Goal: Transaction & Acquisition: Purchase product/service

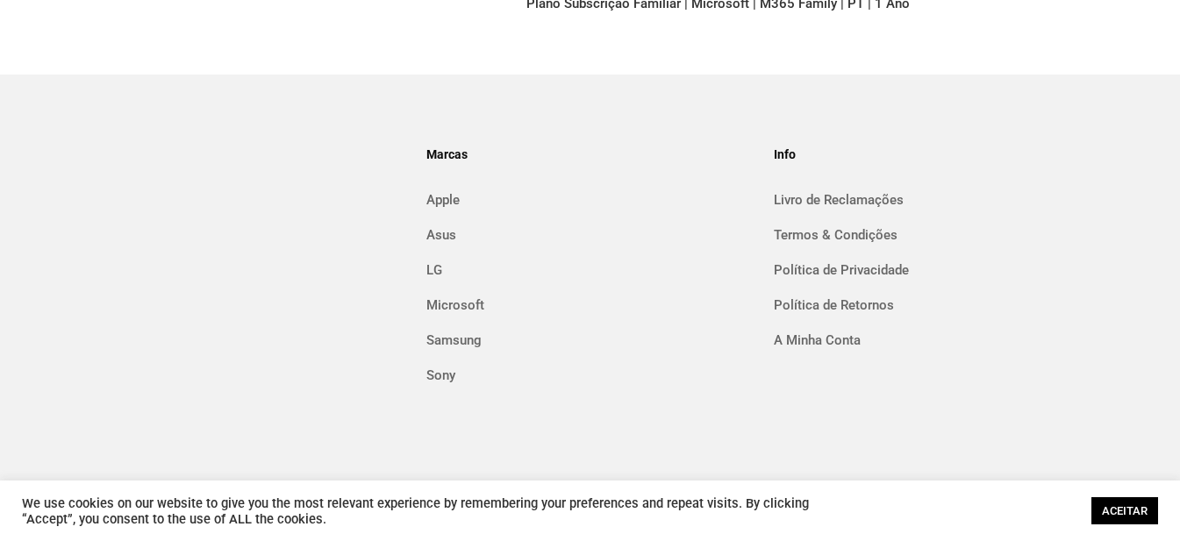
scroll to position [552, 0]
click at [1128, 513] on link "ACEITAR" at bounding box center [1125, 511] width 67 height 27
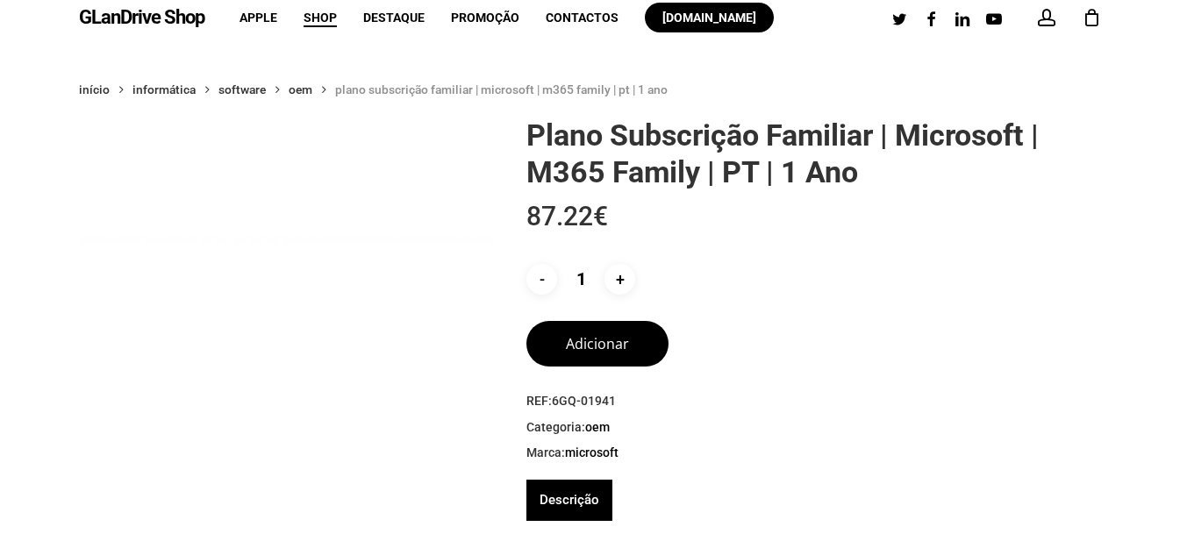
scroll to position [0, 0]
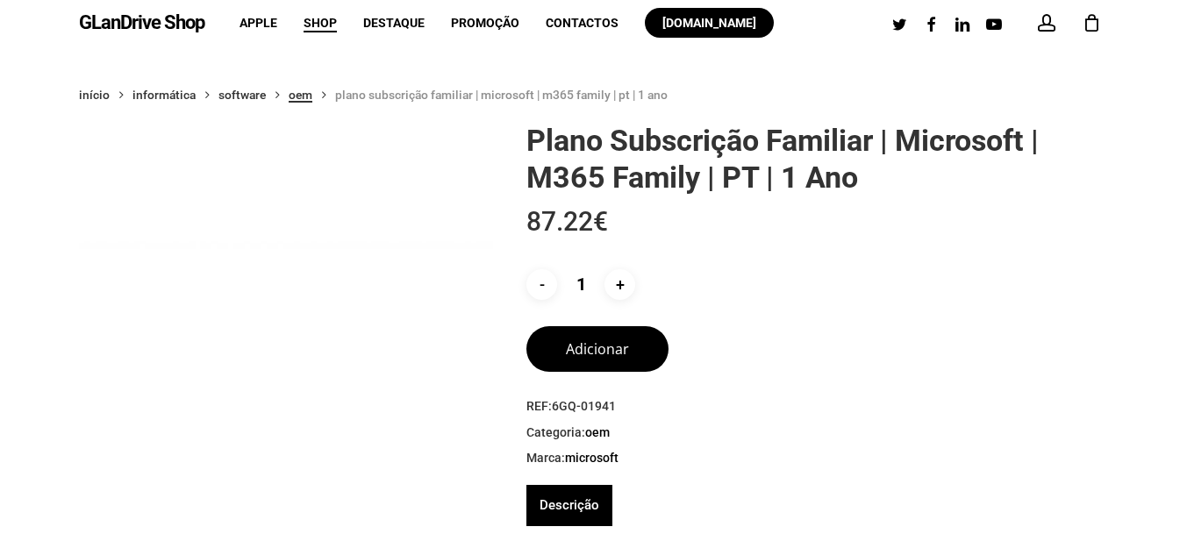
click at [305, 95] on link "Oem" at bounding box center [301, 95] width 24 height 16
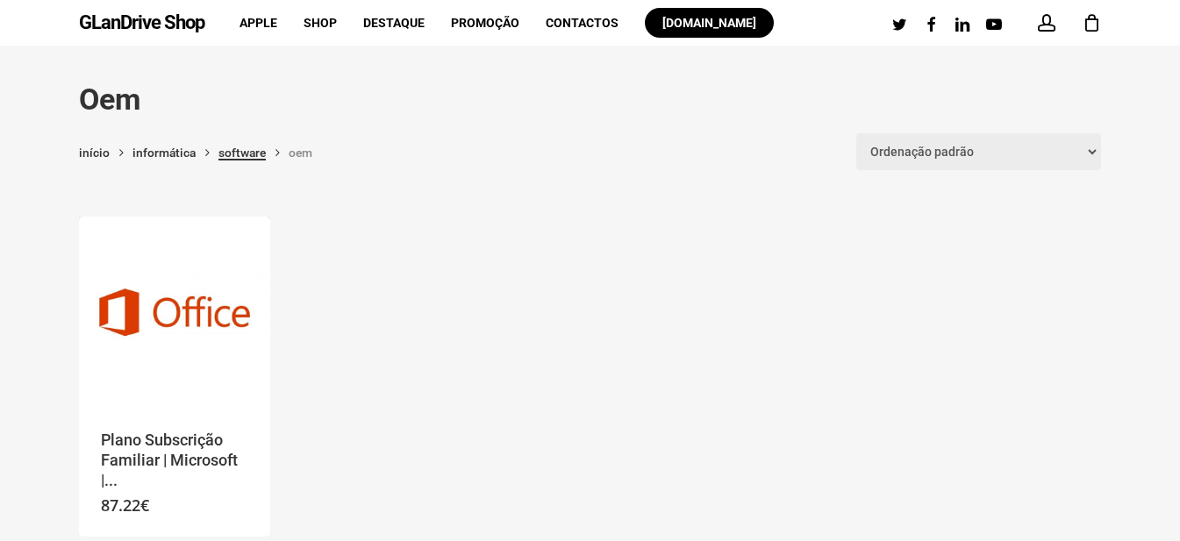
click at [255, 152] on link "Software" at bounding box center [242, 153] width 47 height 16
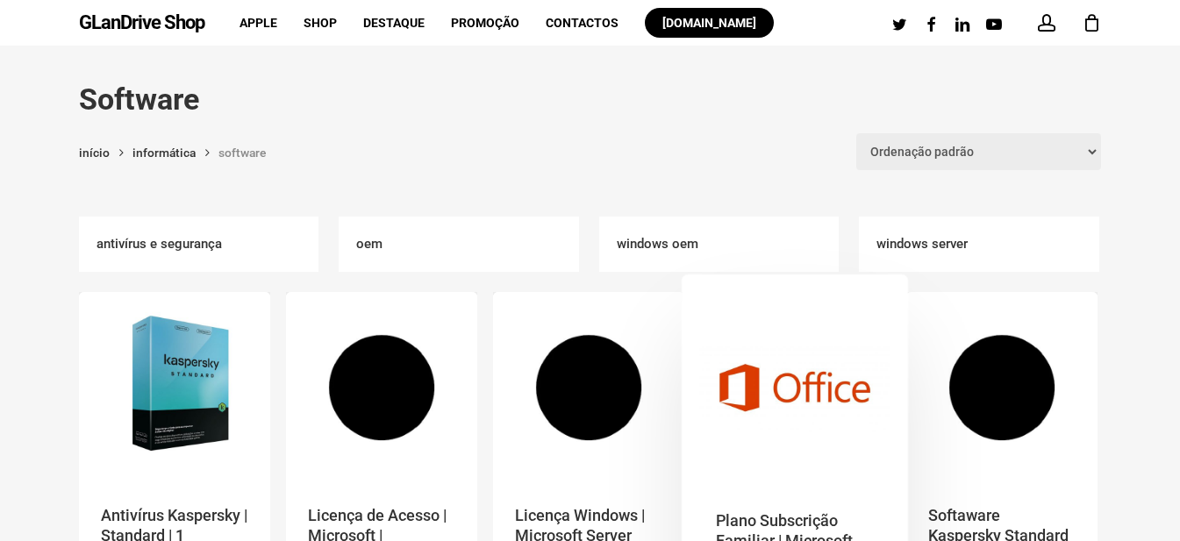
click at [785, 398] on img "Plano Subscrição Familiar | Microsoft | M365 Family | PT | 1 Ano" at bounding box center [794, 387] width 191 height 191
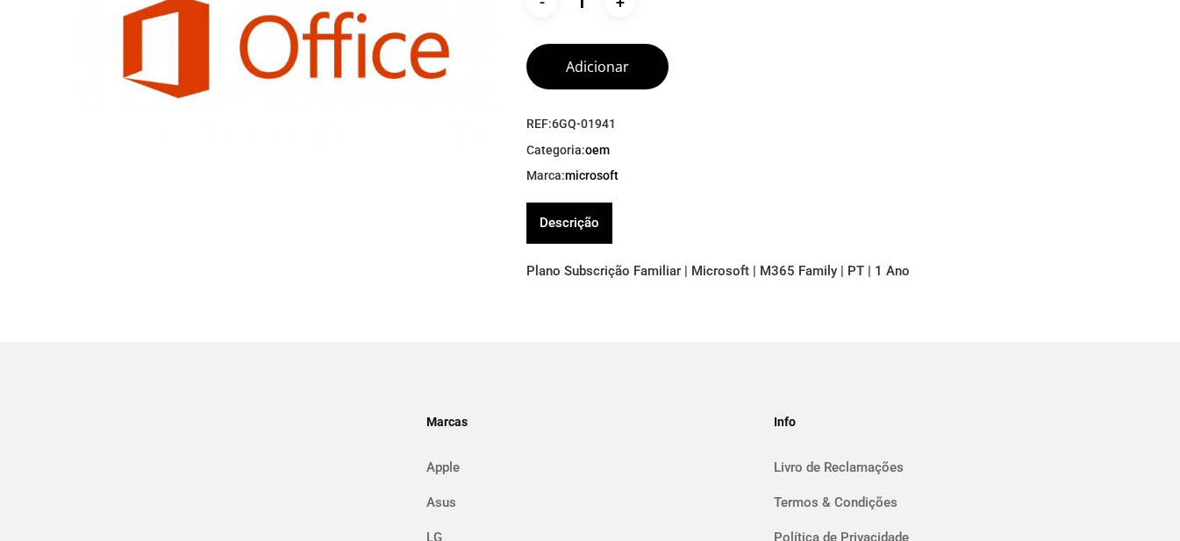
scroll to position [289, 0]
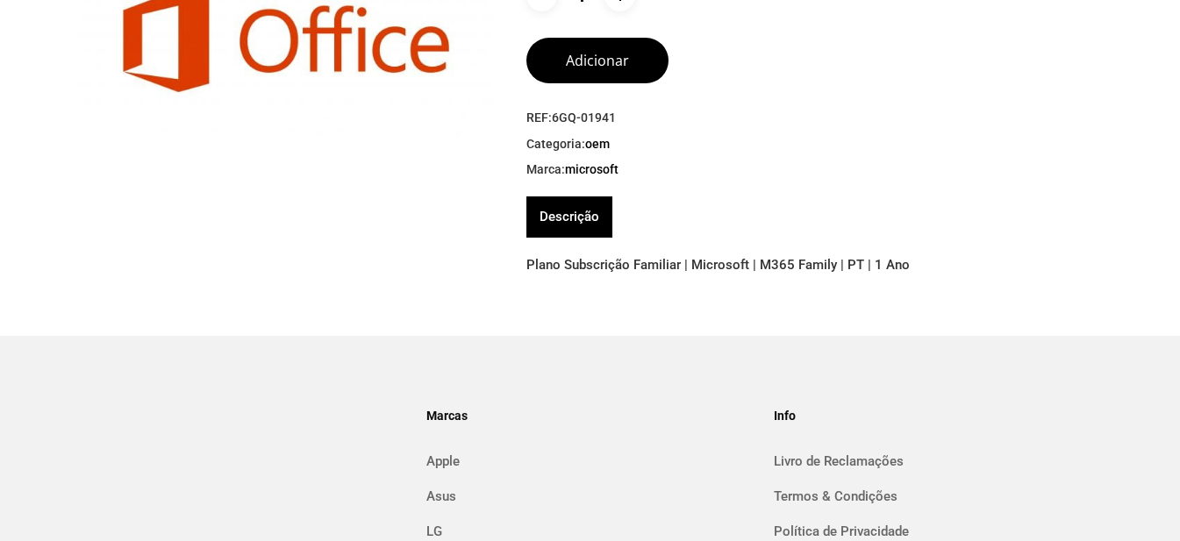
click at [565, 208] on link "Descrição" at bounding box center [570, 217] width 60 height 41
click at [573, 219] on link "Descrição" at bounding box center [570, 217] width 60 height 41
